Goal: Check status: Check status

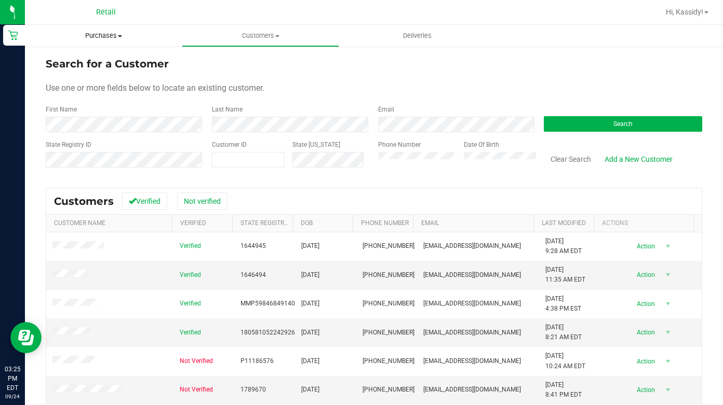
click at [137, 33] on span "Purchases" at bounding box center [103, 35] width 157 height 9
click at [108, 32] on span "Purchases" at bounding box center [103, 35] width 157 height 9
click at [86, 65] on span "Summary of purchases" at bounding box center [78, 62] width 106 height 9
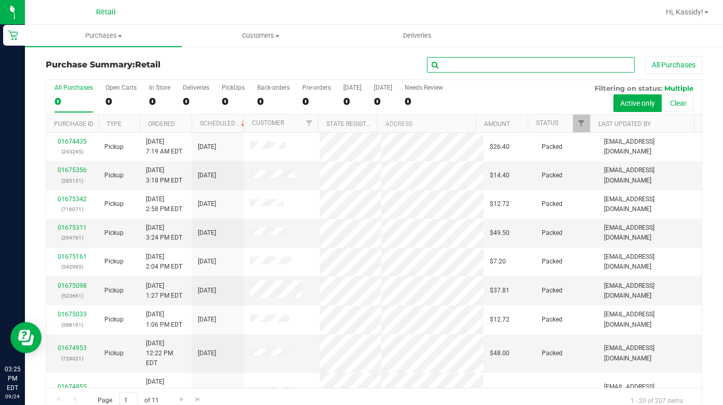
click at [439, 70] on input "text" at bounding box center [531, 65] width 208 height 16
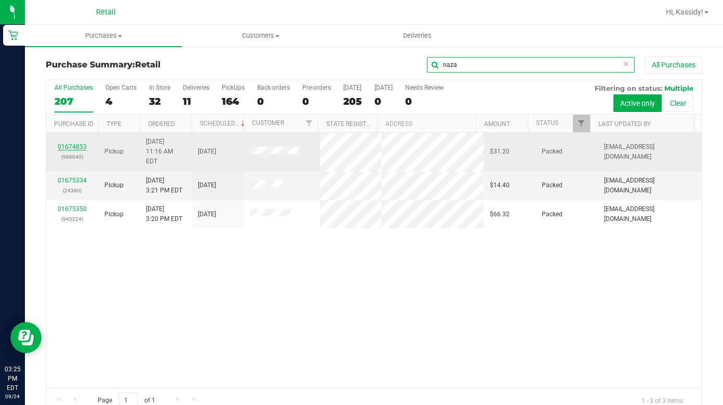
type input "naza"
click at [76, 143] on link "01674853" at bounding box center [72, 146] width 29 height 7
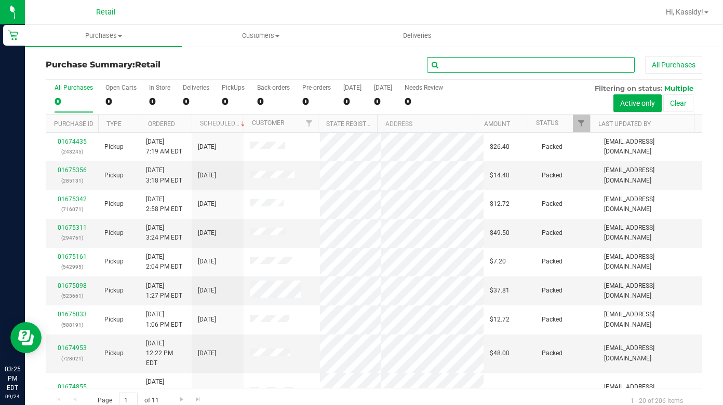
click at [436, 67] on input "text" at bounding box center [531, 65] width 208 height 16
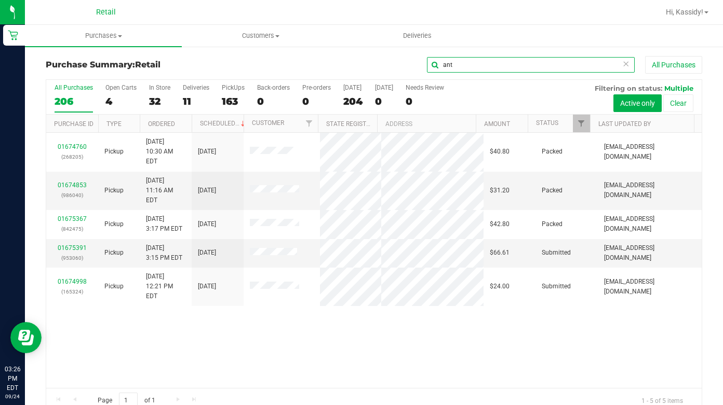
drag, startPoint x: 474, startPoint y: 64, endPoint x: 370, endPoint y: 63, distance: 103.8
click at [372, 63] on div "ant All Purchases" at bounding box center [483, 65] width 438 height 18
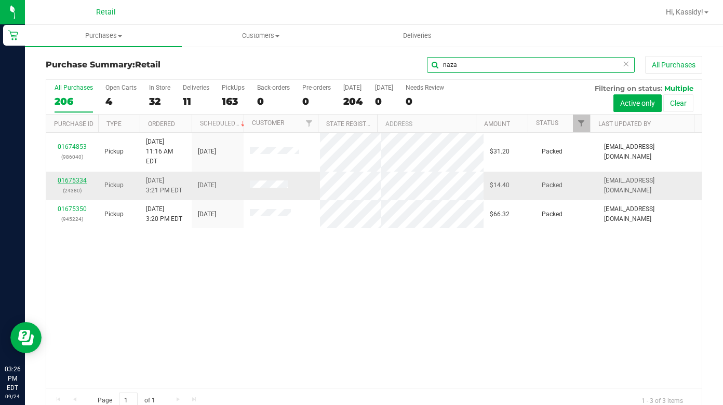
type input "naza"
click at [80, 177] on link "01675334" at bounding box center [72, 180] width 29 height 7
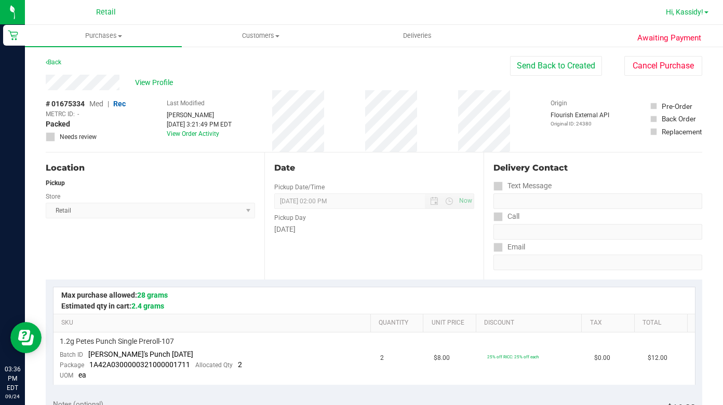
click at [699, 11] on span "Hi, Kassidy!" at bounding box center [684, 12] width 37 height 8
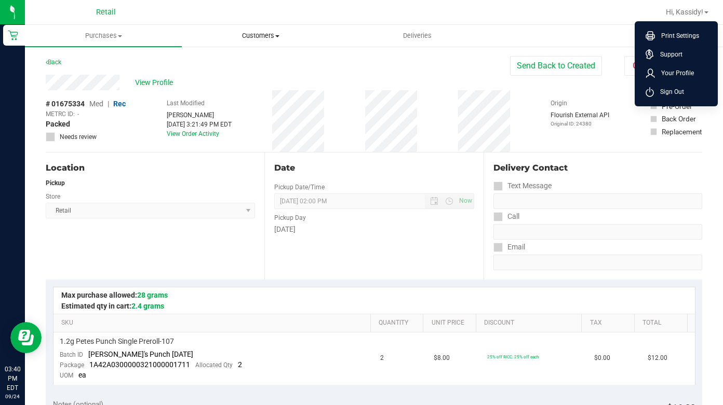
click at [261, 40] on uib-tab-heading "Customers All customers Add a new customer All physicians" at bounding box center [260, 35] width 156 height 21
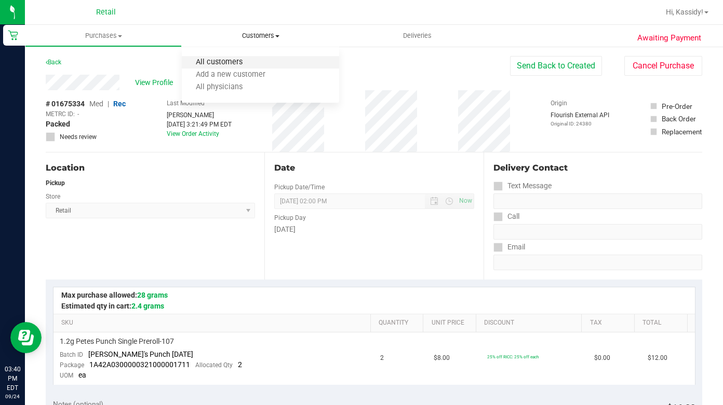
click at [231, 60] on span "All customers" at bounding box center [219, 62] width 75 height 9
